Goal: Information Seeking & Learning: Learn about a topic

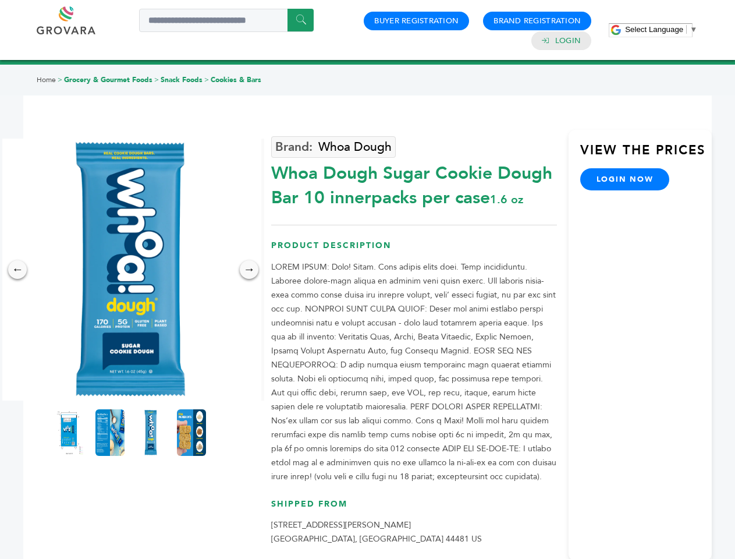
click at [661, 29] on span "Select Language" at bounding box center [654, 29] width 58 height 9
click at [130, 269] on img at bounding box center [130, 270] width 262 height 262
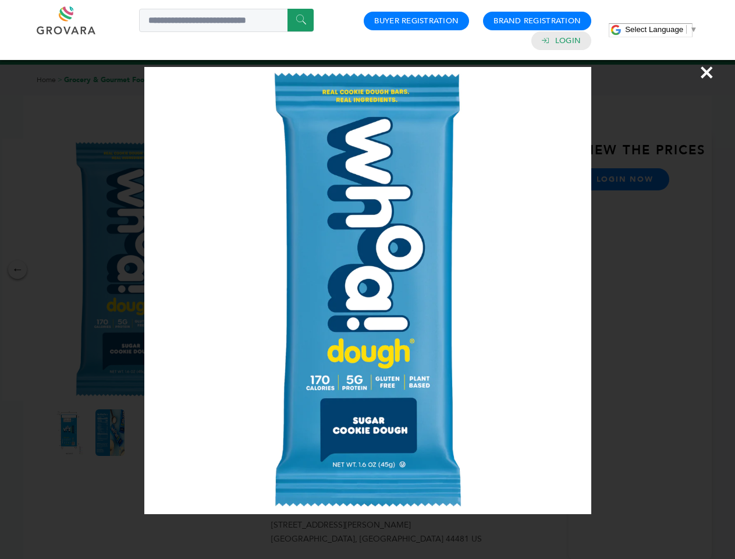
click at [17, 269] on div "×" at bounding box center [367, 279] width 735 height 559
click at [249, 269] on div "→" at bounding box center [249, 269] width 19 height 19
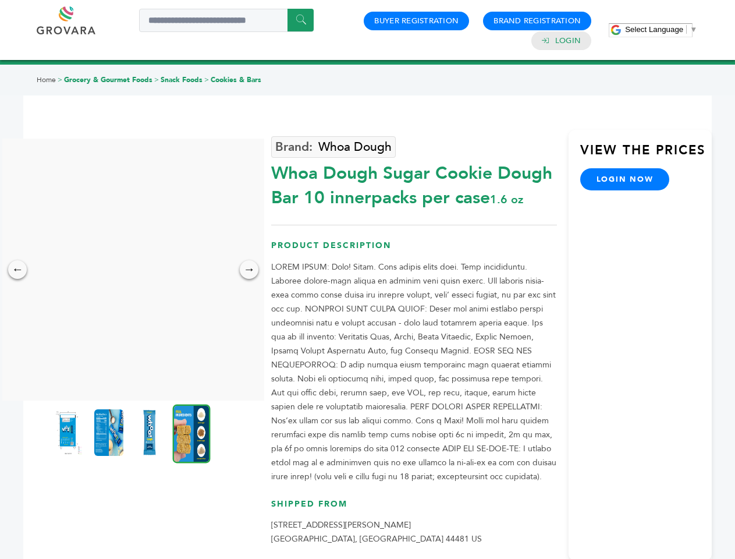
click at [69, 432] on img at bounding box center [68, 432] width 29 height 47
click at [0, 0] on div "×" at bounding box center [0, 0] width 0 height 0
click at [151, 432] on img at bounding box center [149, 432] width 29 height 47
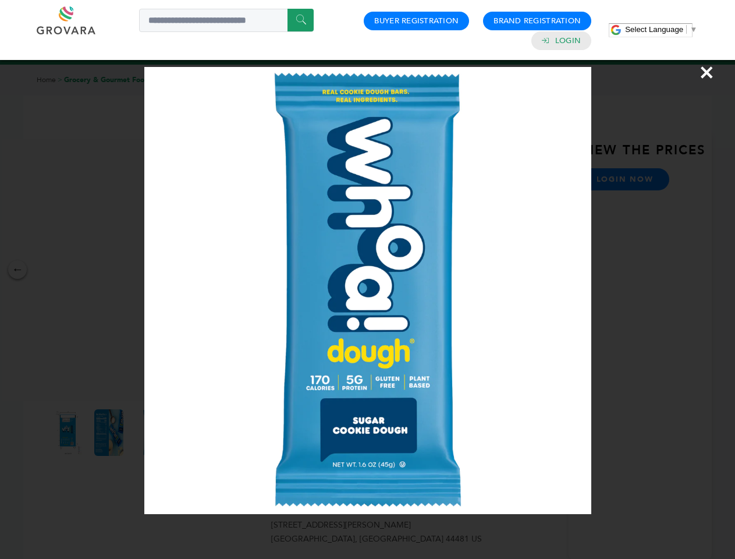
click at [191, 432] on div "×" at bounding box center [367, 279] width 735 height 559
